Goal: Task Accomplishment & Management: Use online tool/utility

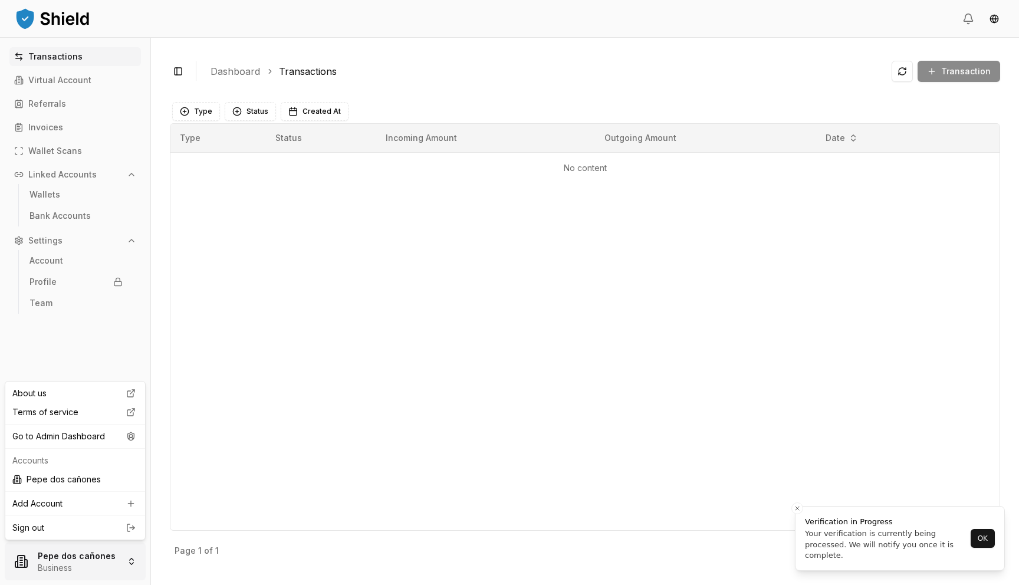
click at [110, 551] on html "Transactions Virtual Account Referrals Invoices Wallet Scans Linked Accounts Wa…" at bounding box center [509, 292] width 1019 height 585
click at [126, 441] on icon at bounding box center [131, 436] width 14 height 9
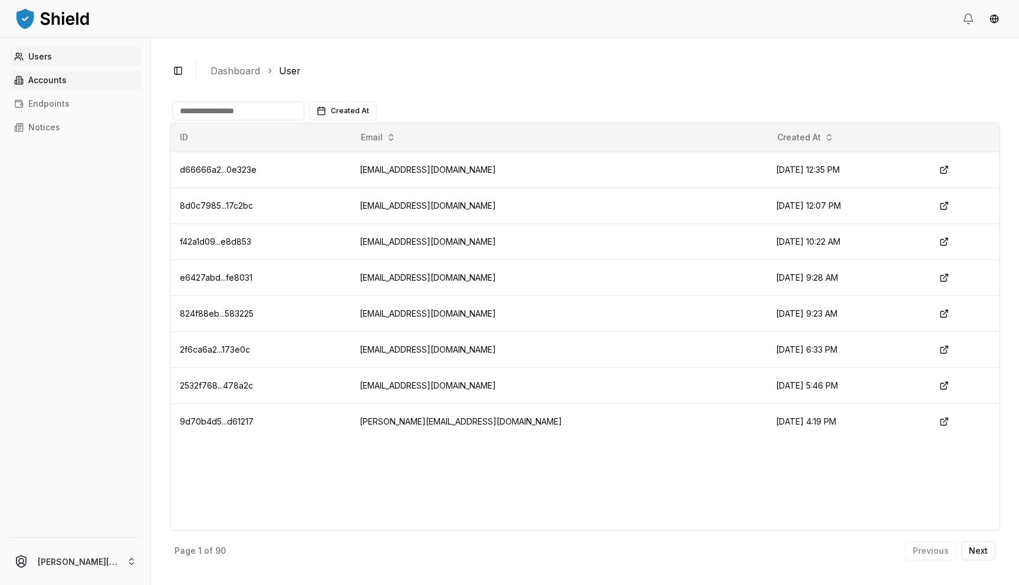
click at [111, 84] on link "Accounts" at bounding box center [75, 80] width 132 height 19
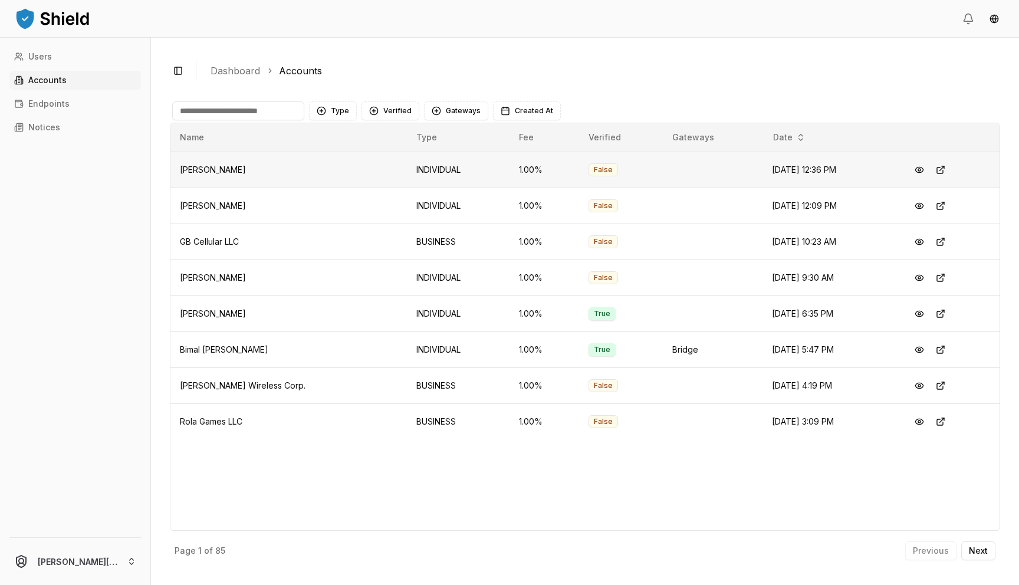
click at [296, 171] on td "[PERSON_NAME]" at bounding box center [288, 170] width 237 height 36
click at [772, 206] on span "[DATE] 12:09 PM" at bounding box center [804, 206] width 65 height 10
click at [919, 203] on button at bounding box center [919, 205] width 21 height 21
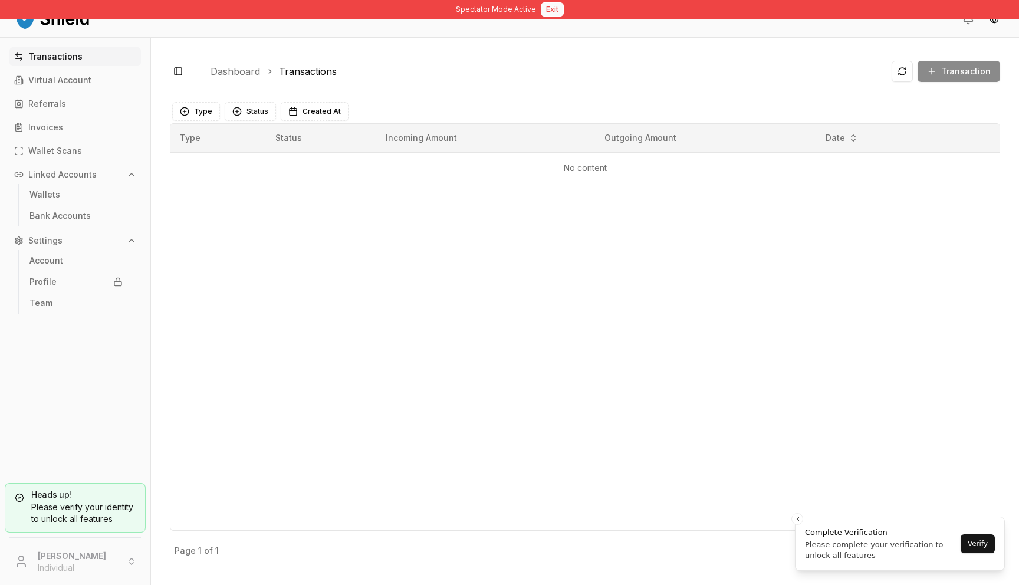
click at [550, 12] on button "Exit" at bounding box center [552, 9] width 23 height 14
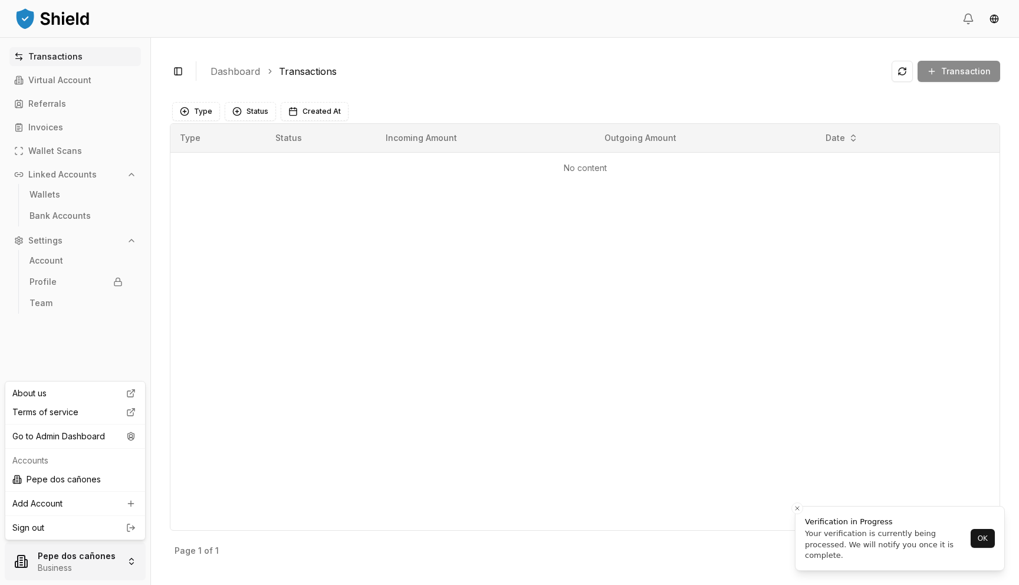
click at [96, 567] on html "Transactions Virtual Account Referrals Invoices Wallet Scans Linked Accounts Wa…" at bounding box center [509, 292] width 1019 height 585
click at [119, 441] on div "Go to Admin Dashboard" at bounding box center [75, 436] width 135 height 19
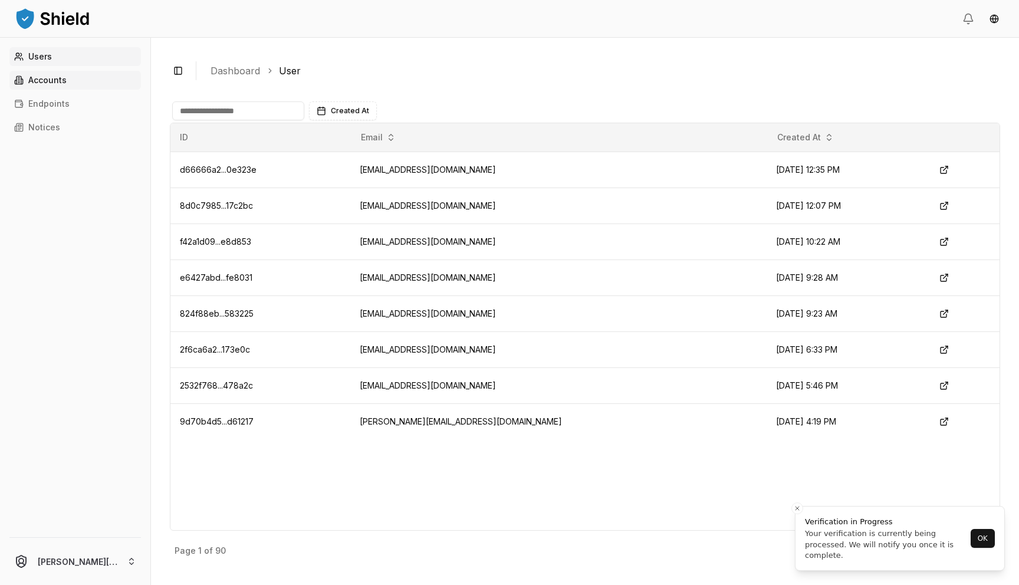
click at [58, 88] on link "Accounts" at bounding box center [75, 80] width 132 height 19
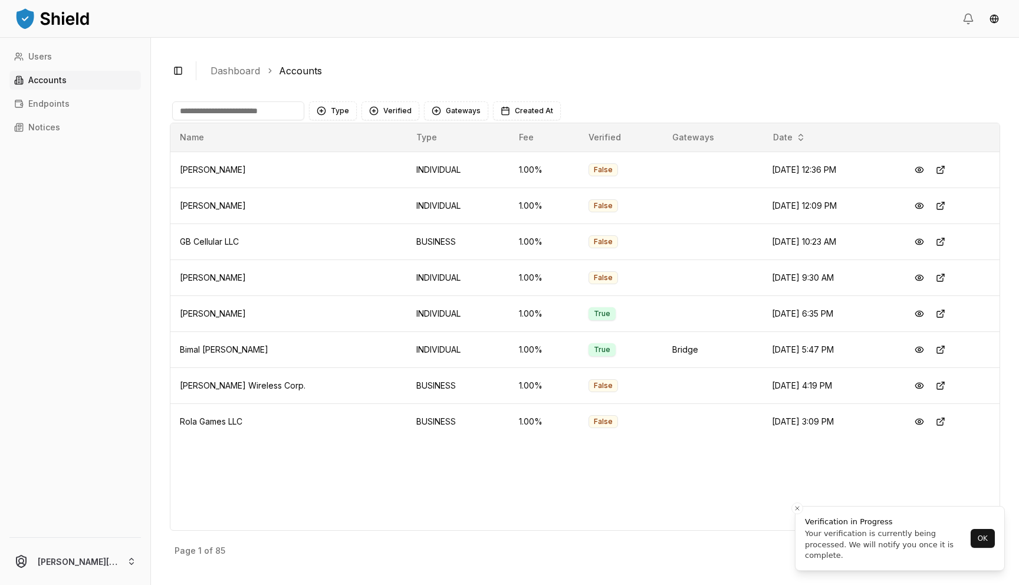
click at [242, 114] on input at bounding box center [238, 110] width 132 height 19
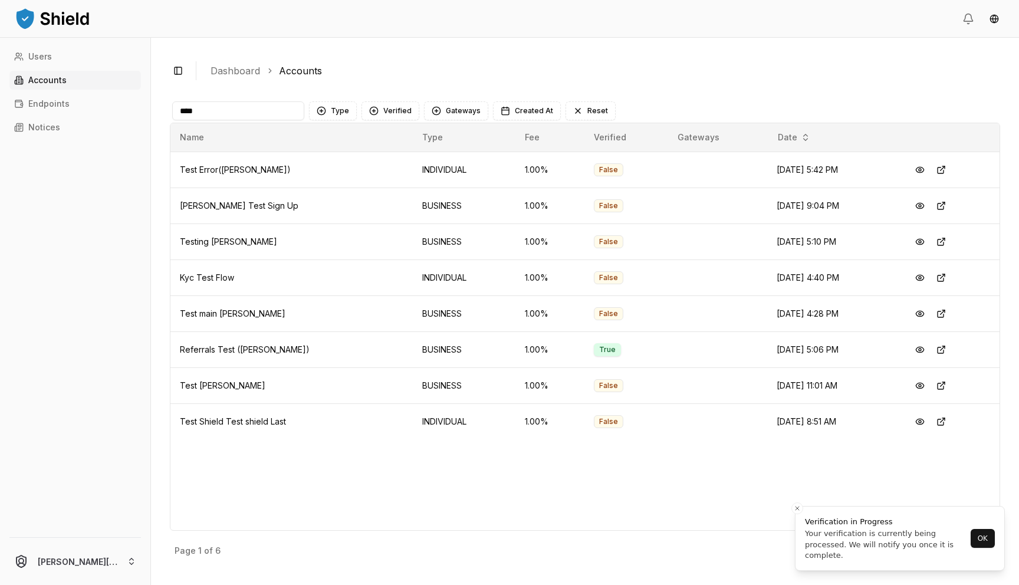
type input "****"
click at [920, 348] on button at bounding box center [919, 349] width 21 height 21
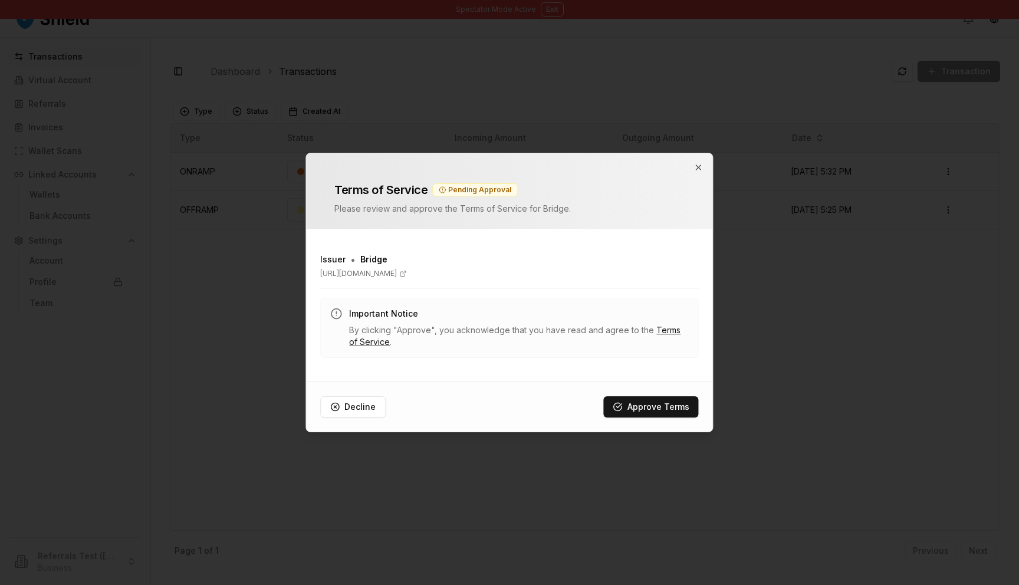
click at [693, 168] on div "Terms of Service Pending Approval Please review and approve the Terms of Servic…" at bounding box center [509, 190] width 378 height 47
click at [695, 167] on icon "button" at bounding box center [698, 167] width 9 height 9
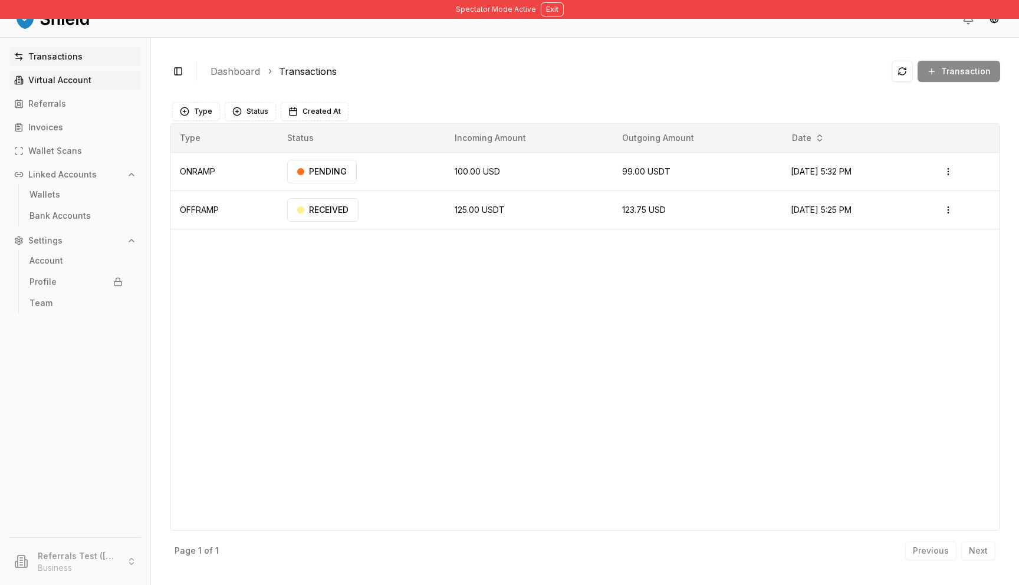
click at [68, 83] on p "Virtual Account" at bounding box center [59, 80] width 63 height 8
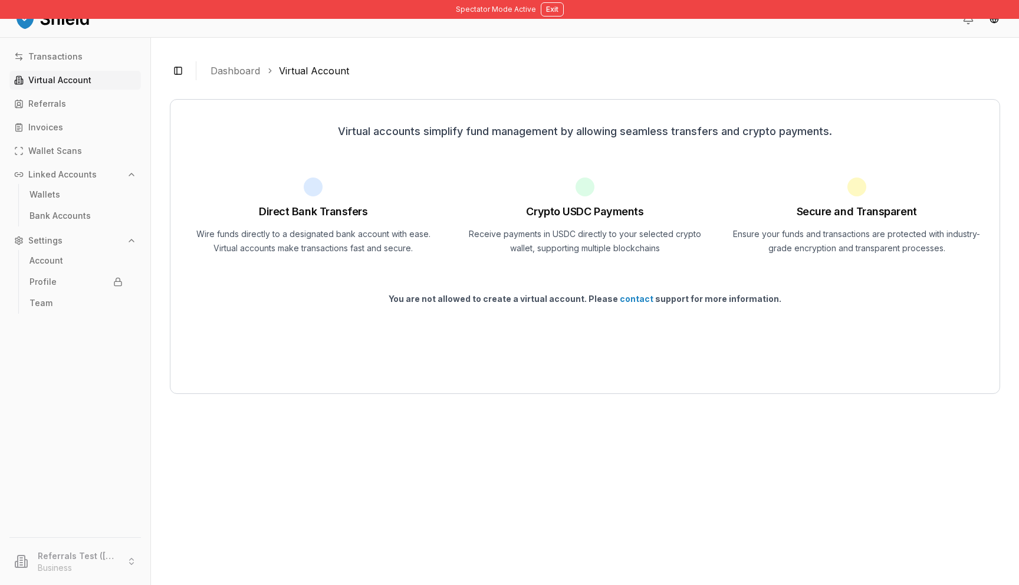
click at [78, 76] on p "Virtual Account" at bounding box center [59, 80] width 63 height 8
